Goal: Go to known website: Go to known website

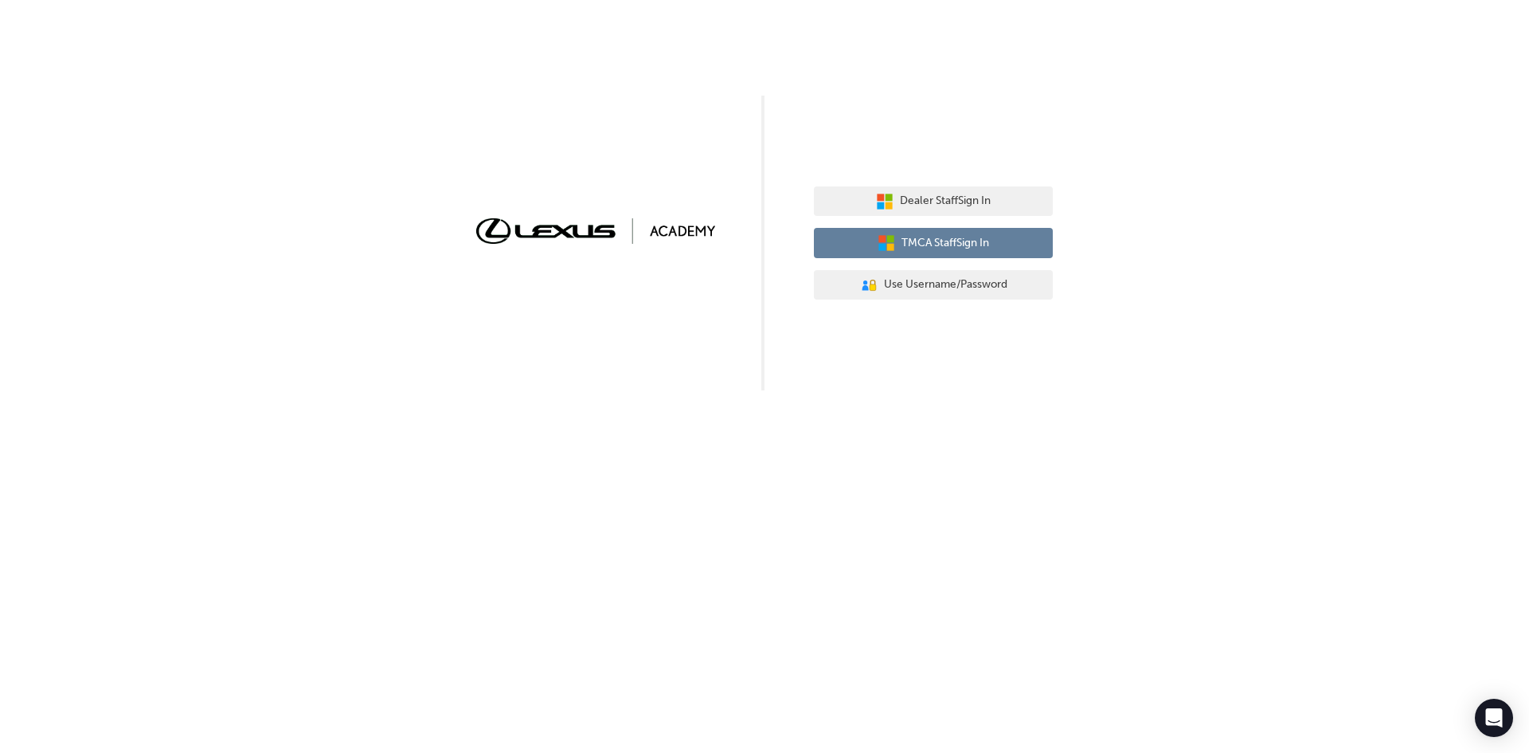
click at [959, 240] on span "TMCA Staff Sign In" at bounding box center [945, 243] width 88 height 18
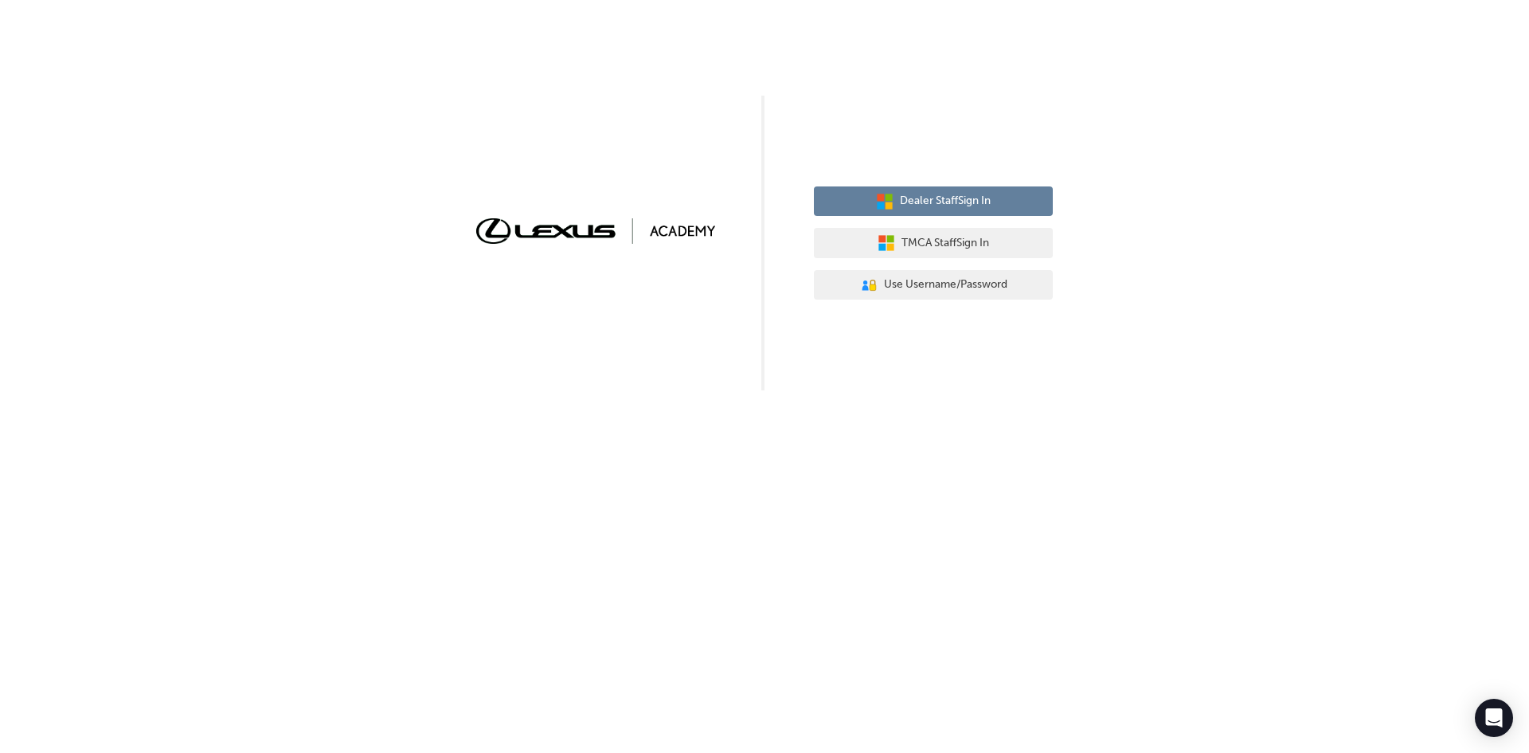
click at [917, 206] on span "Dealer Staff Sign In" at bounding box center [945, 201] width 91 height 18
